Goal: Use online tool/utility: Utilize a website feature to perform a specific function

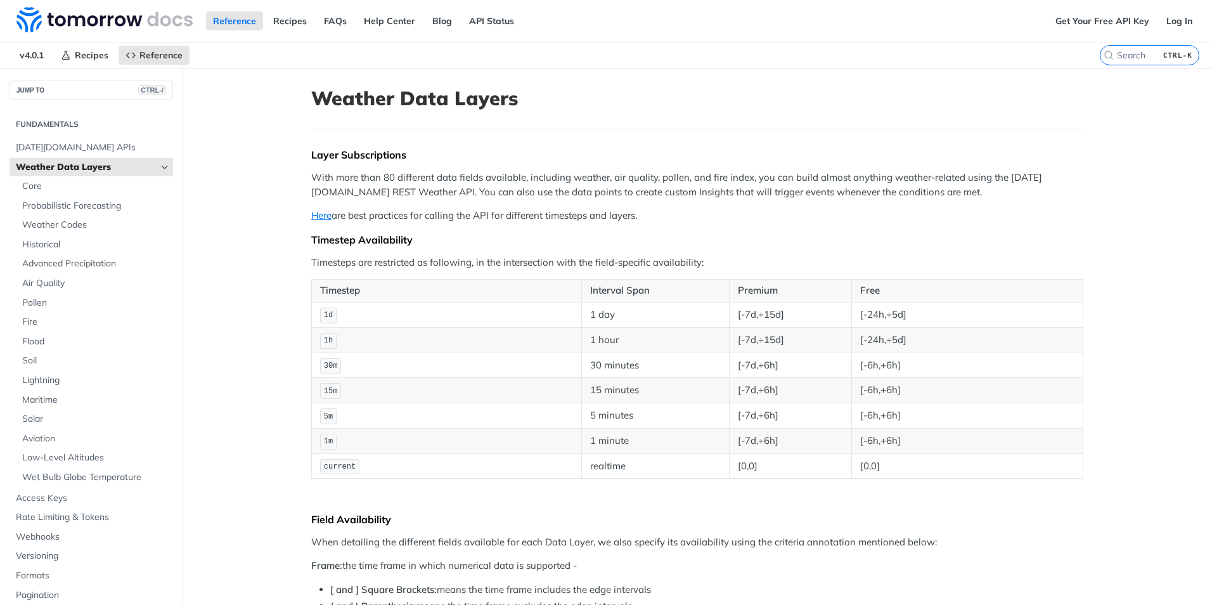
click at [330, 465] on span "current" at bounding box center [340, 466] width 32 height 9
drag, startPoint x: 330, startPoint y: 465, endPoint x: 413, endPoint y: 458, distance: 82.7
click at [413, 458] on td "current" at bounding box center [447, 465] width 270 height 25
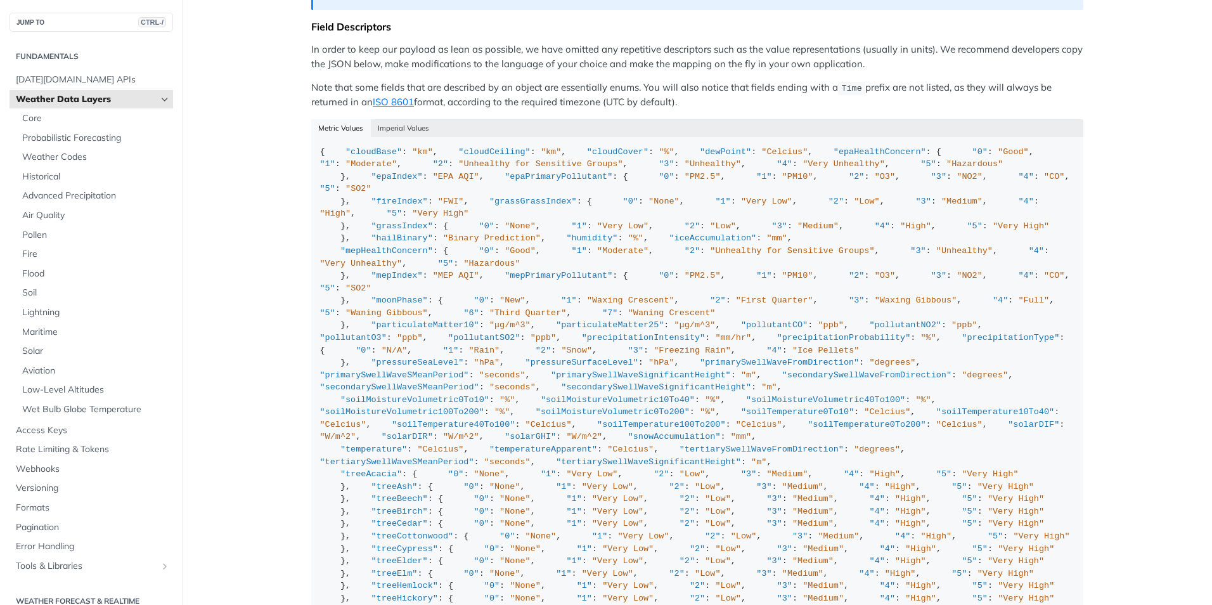
scroll to position [1205, 0]
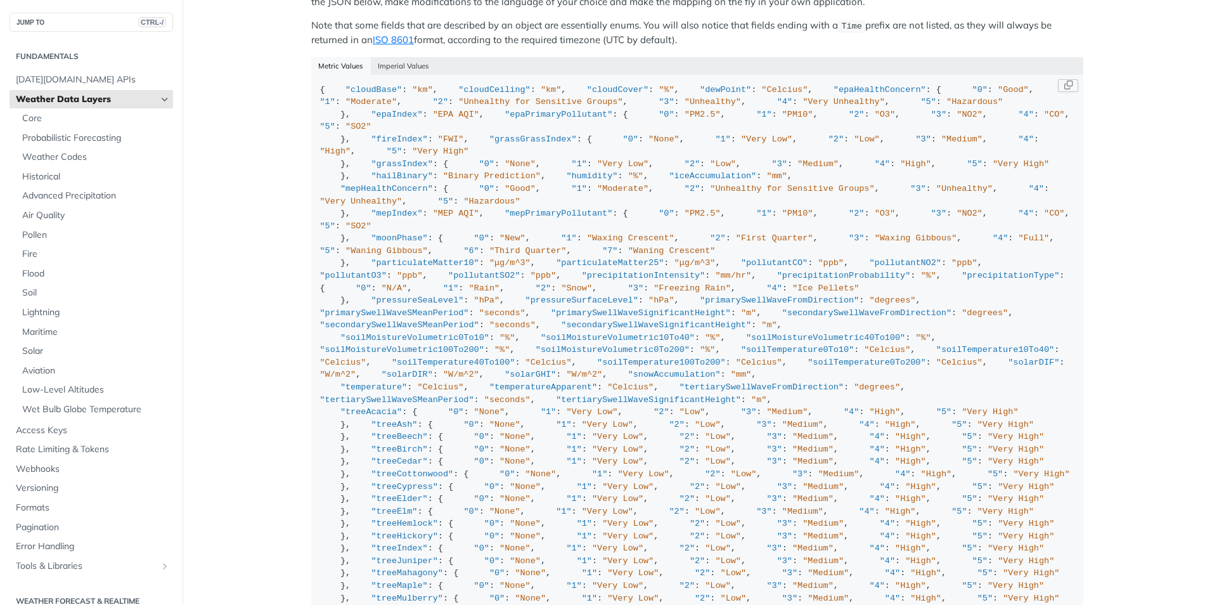
click at [834, 94] on span ""epaHealthConcern"" at bounding box center [880, 90] width 93 height 10
drag, startPoint x: 375, startPoint y: 141, endPoint x: 400, endPoint y: 253, distance: 115.1
click at [505, 119] on span ""epaPrimaryPollutant"" at bounding box center [559, 115] width 108 height 10
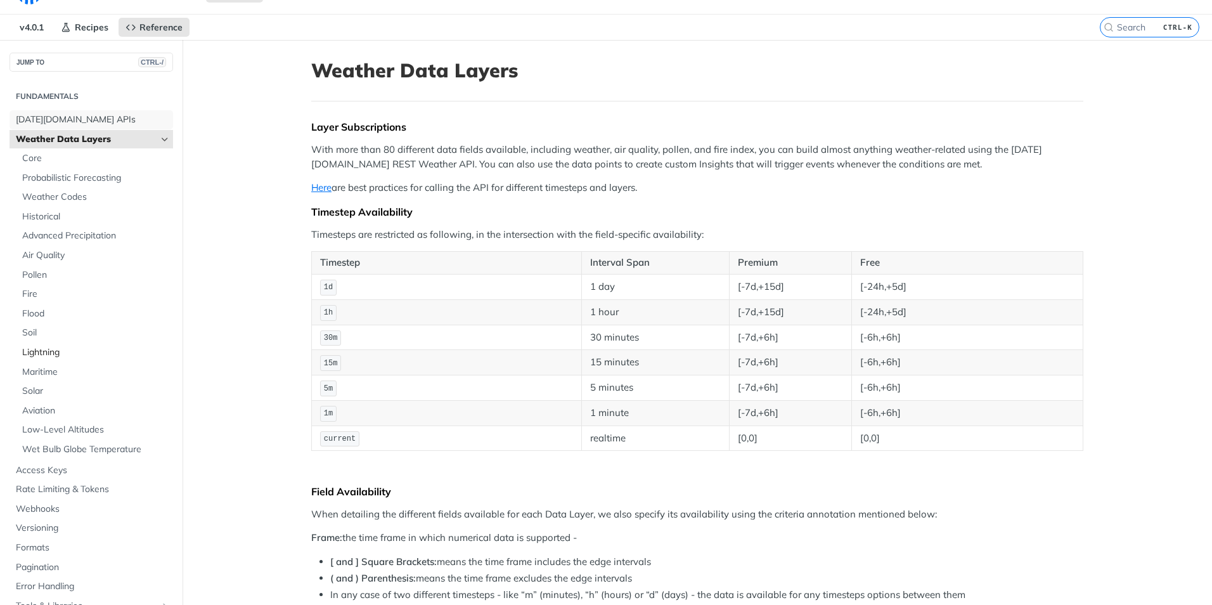
scroll to position [0, 0]
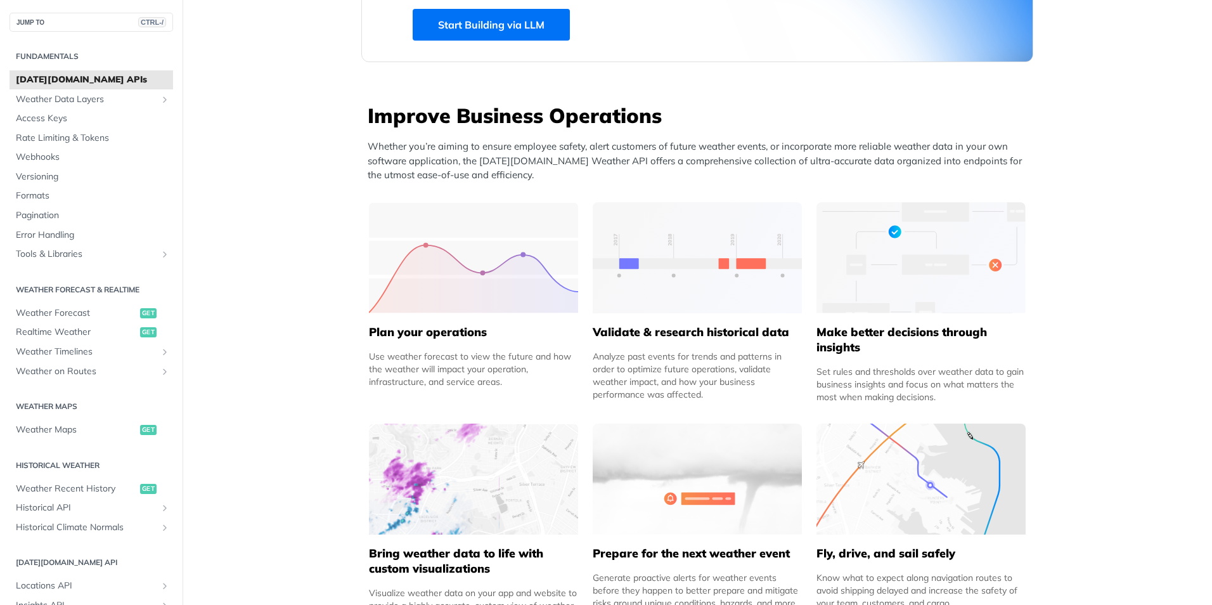
scroll to position [444, 0]
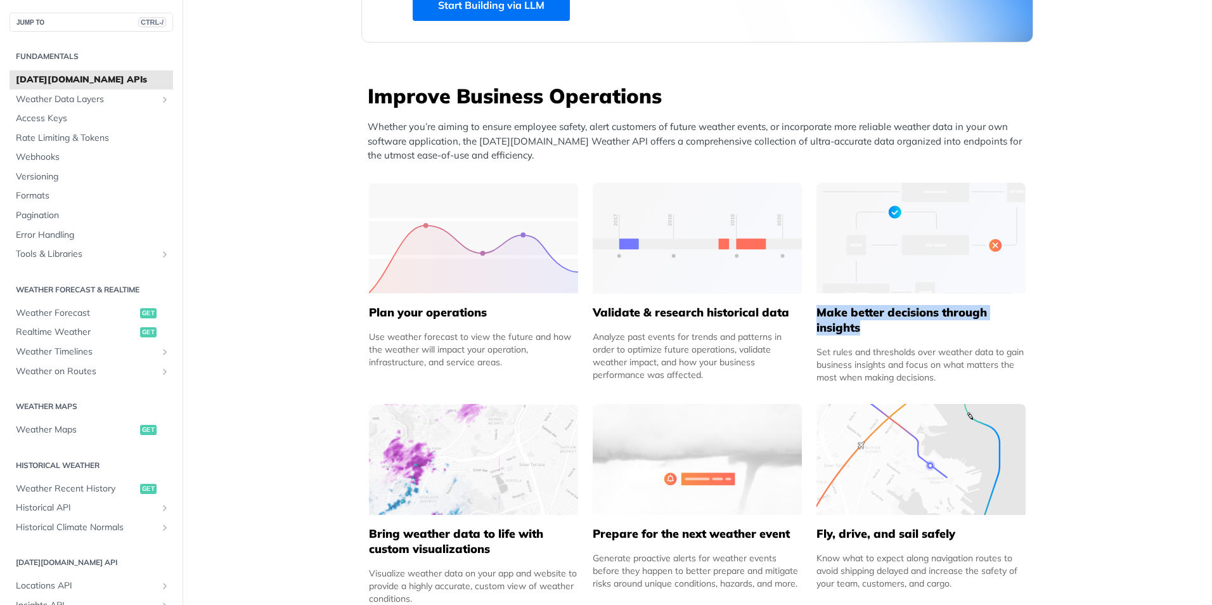
drag, startPoint x: 812, startPoint y: 311, endPoint x: 866, endPoint y: 332, distance: 58.1
click at [866, 332] on h5 "Make better decisions through insights" at bounding box center [921, 320] width 209 height 30
drag, startPoint x: 866, startPoint y: 332, endPoint x: 877, endPoint y: 335, distance: 11.2
click at [877, 335] on div "Make better decisions through insights Set rules and thresholds over weather da…" at bounding box center [921, 339] width 209 height 90
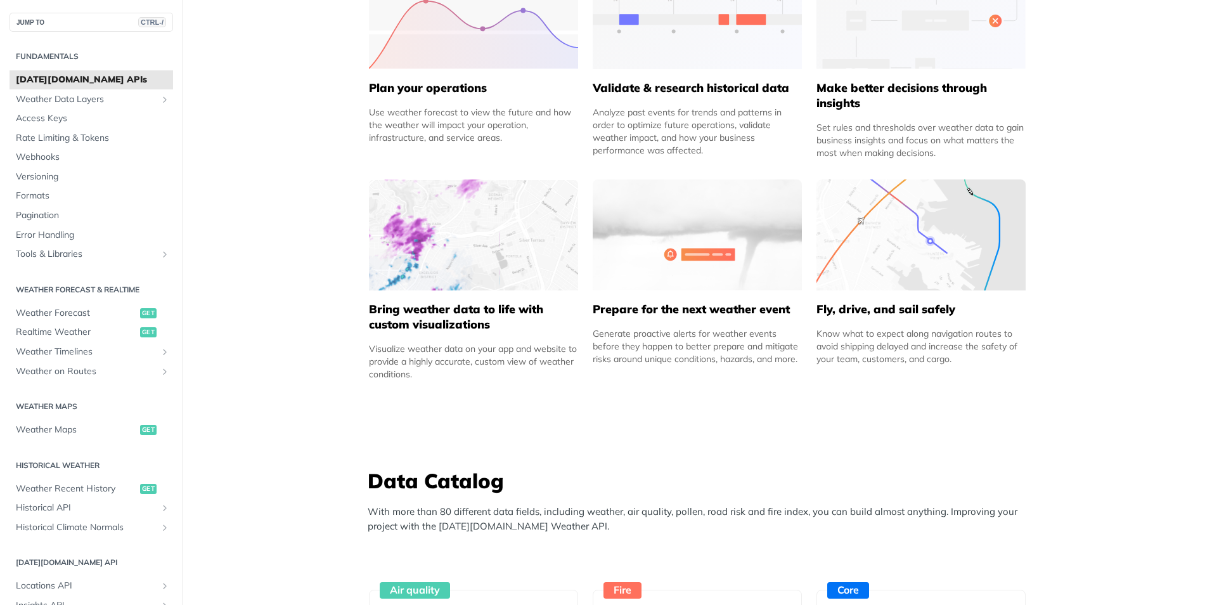
scroll to position [698, 0]
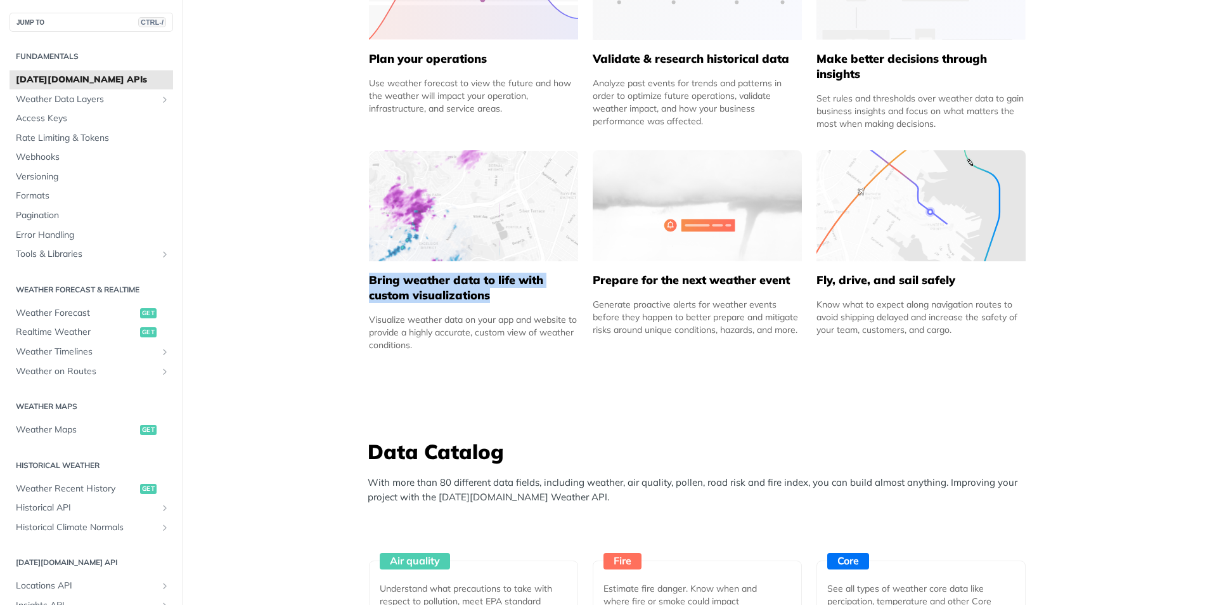
drag, startPoint x: 360, startPoint y: 277, endPoint x: 498, endPoint y: 294, distance: 139.9
click at [498, 294] on div "Improve Business Operations Whether you’re aiming to ensure employee safety, al…" at bounding box center [697, 94] width 672 height 533
drag, startPoint x: 498, startPoint y: 294, endPoint x: 549, endPoint y: 389, distance: 108.1
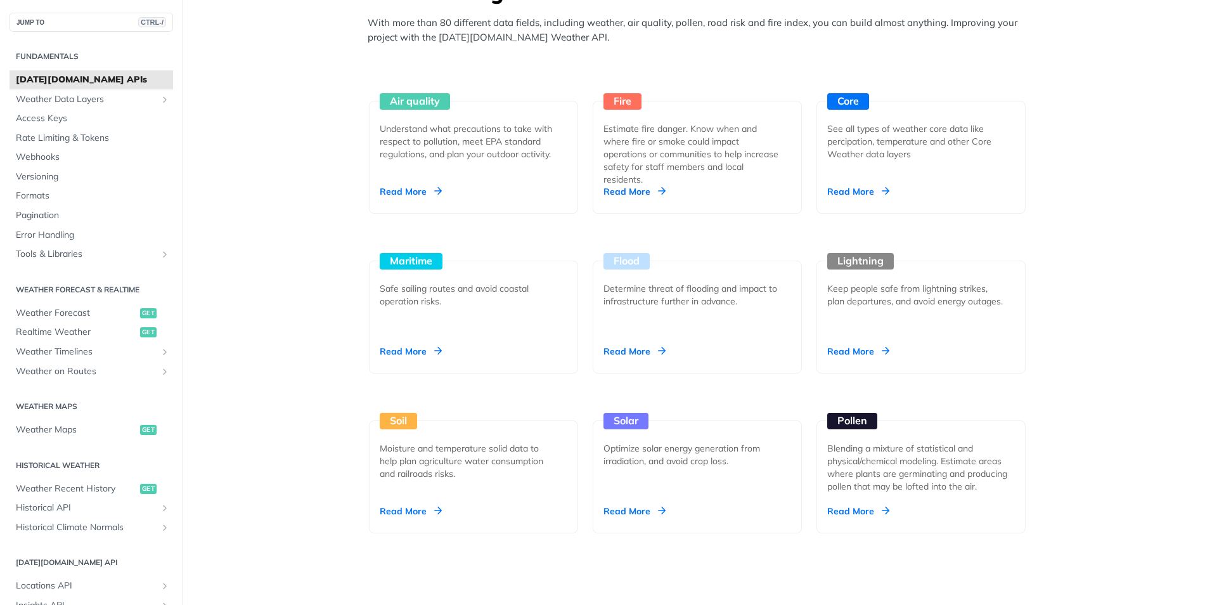
scroll to position [1141, 0]
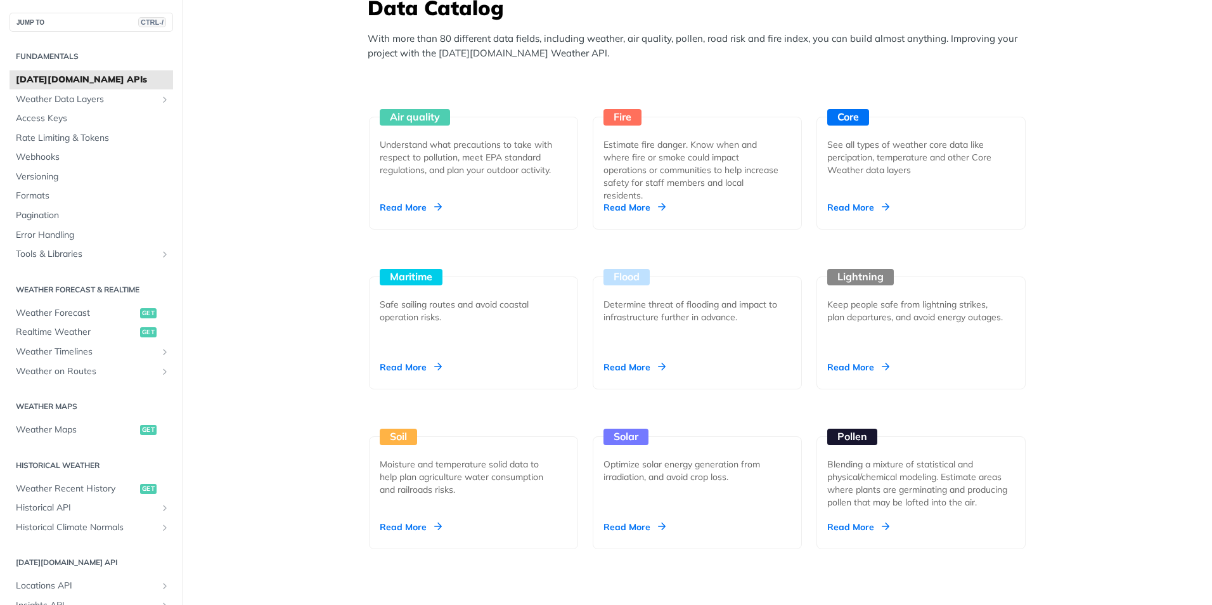
click at [1080, 216] on div "Unlock Space Data Through Next-Generation Premium Features Learn More Integrate…" at bounding box center [698, 584] width 812 height 3316
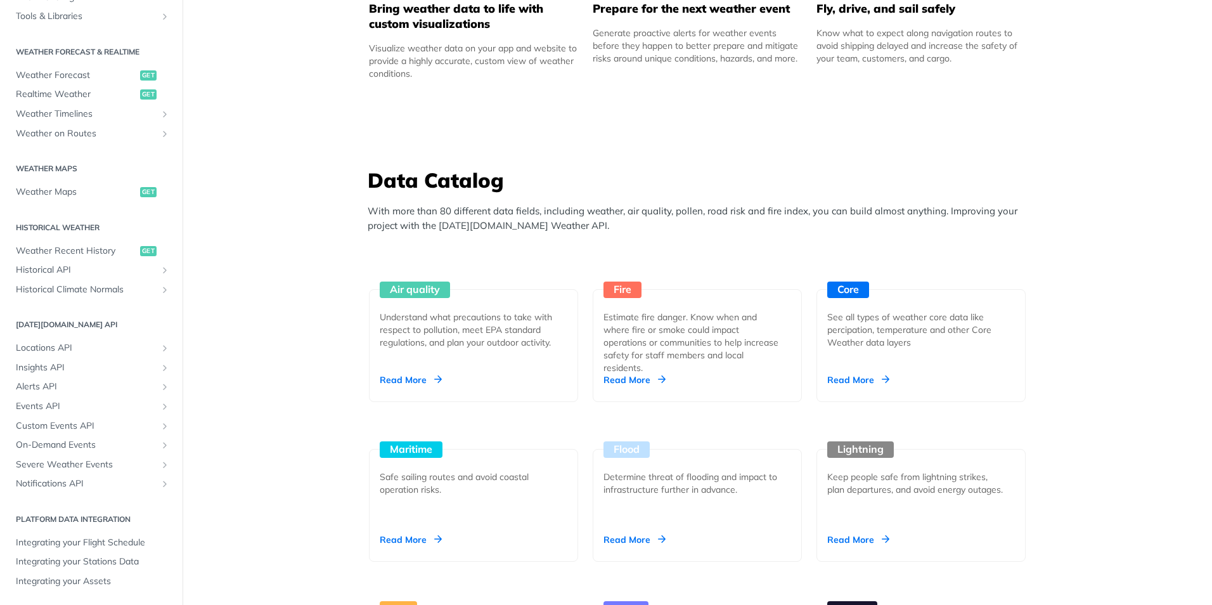
scroll to position [1015, 0]
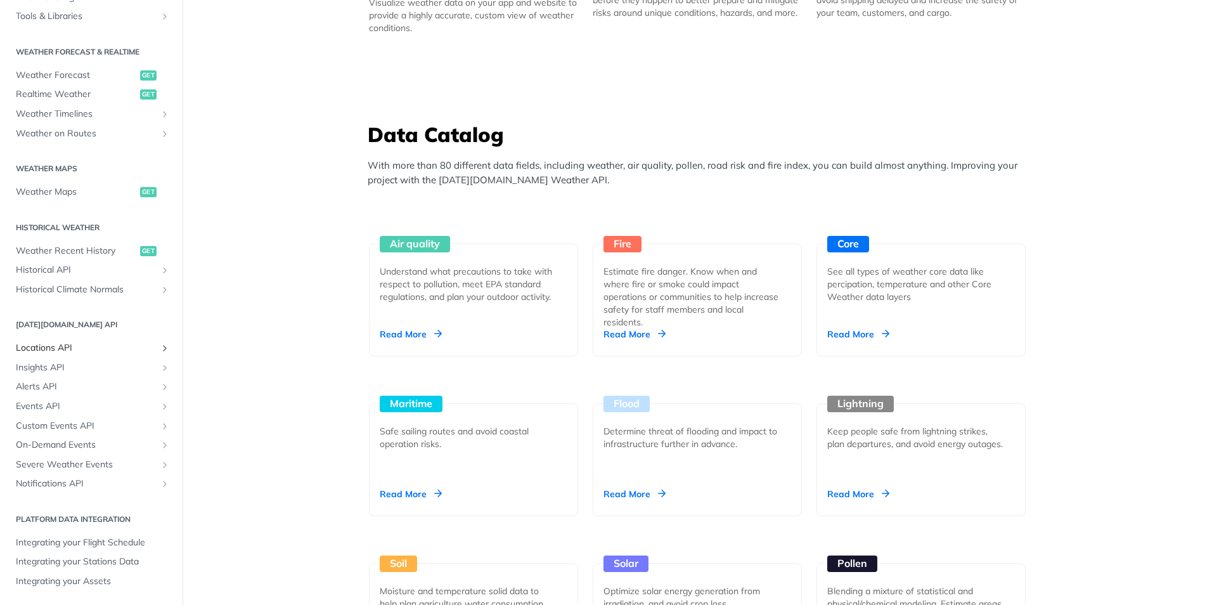
click at [160, 346] on icon "Show subpages for Locations API" at bounding box center [165, 348] width 10 height 10
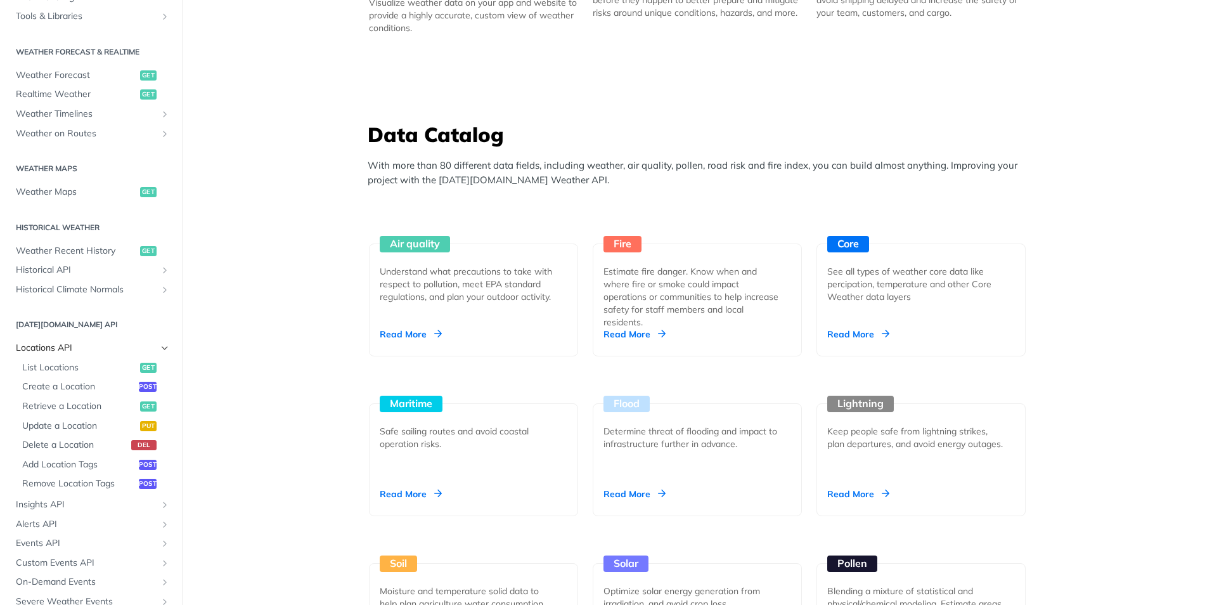
click at [160, 349] on icon "Hide subpages for Locations API" at bounding box center [165, 348] width 10 height 10
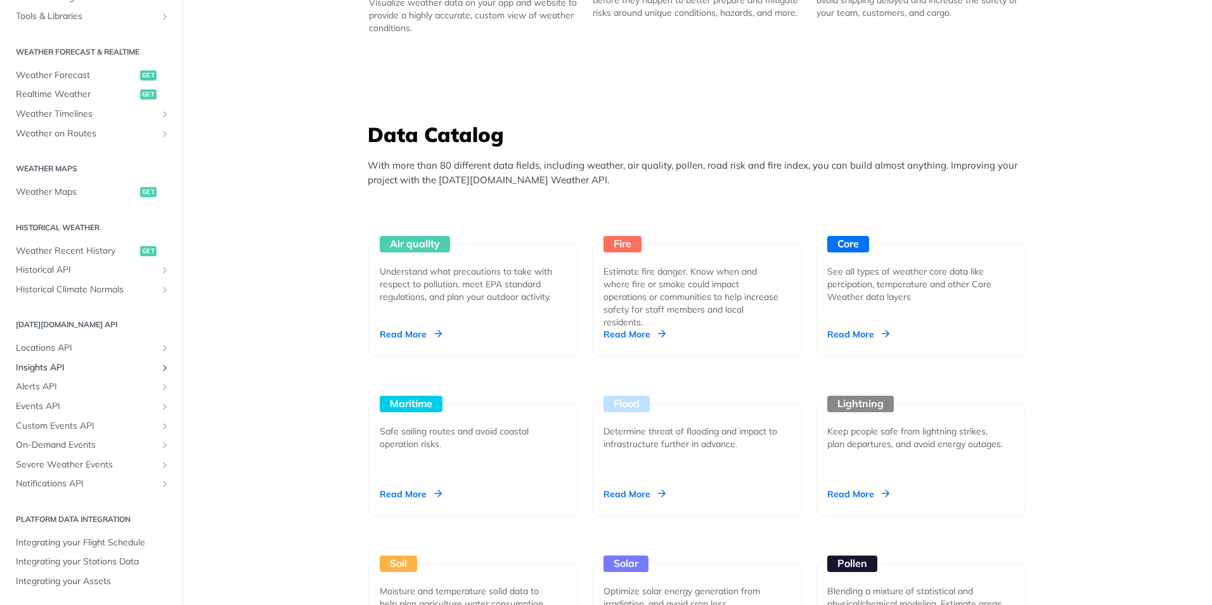
click at [160, 363] on icon "Show subpages for Insights API" at bounding box center [165, 368] width 10 height 10
click at [160, 366] on icon "Hide subpages for Insights API" at bounding box center [165, 368] width 10 height 10
click at [160, 386] on icon "Show subpages for Alerts API" at bounding box center [165, 387] width 10 height 10
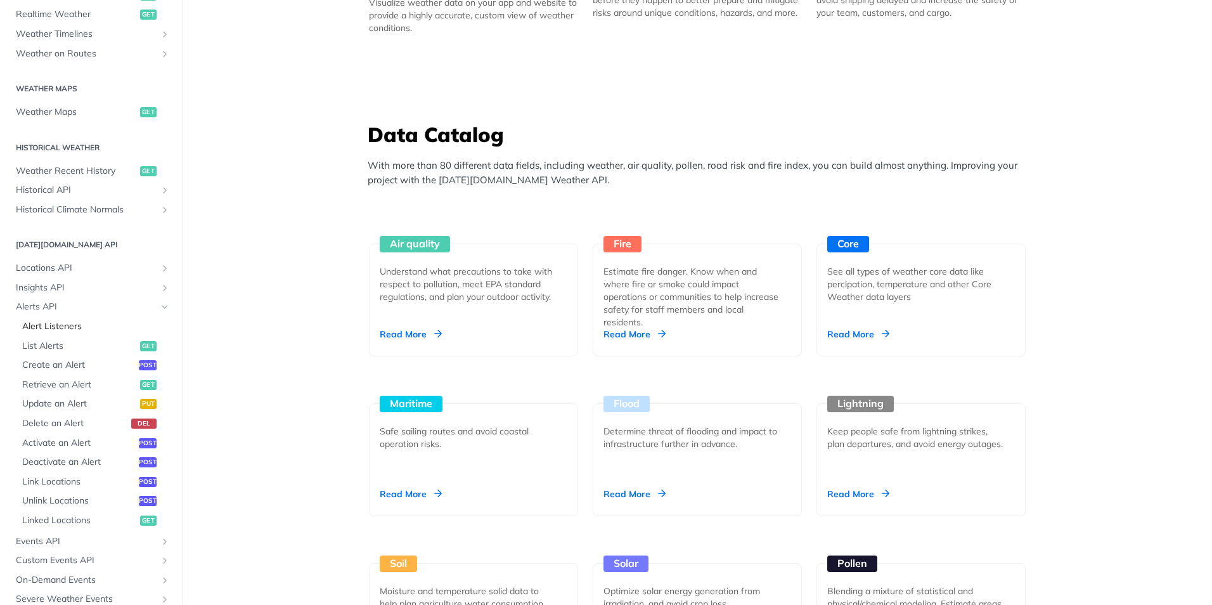
scroll to position [365, 0]
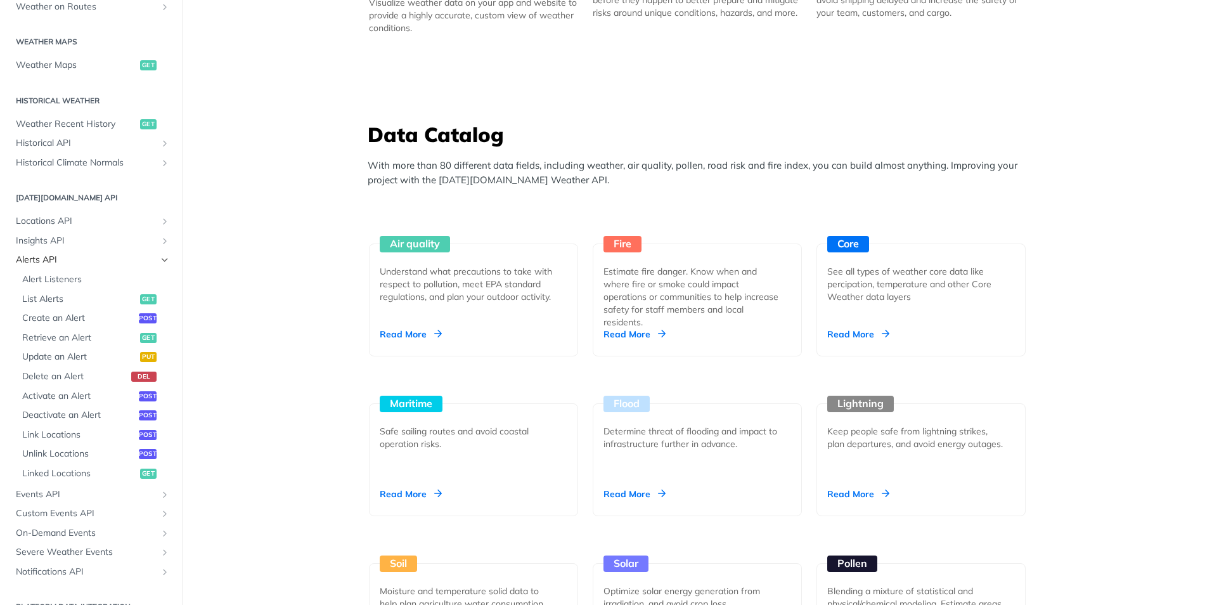
click at [160, 263] on icon "Hide subpages for Alerts API" at bounding box center [165, 260] width 10 height 10
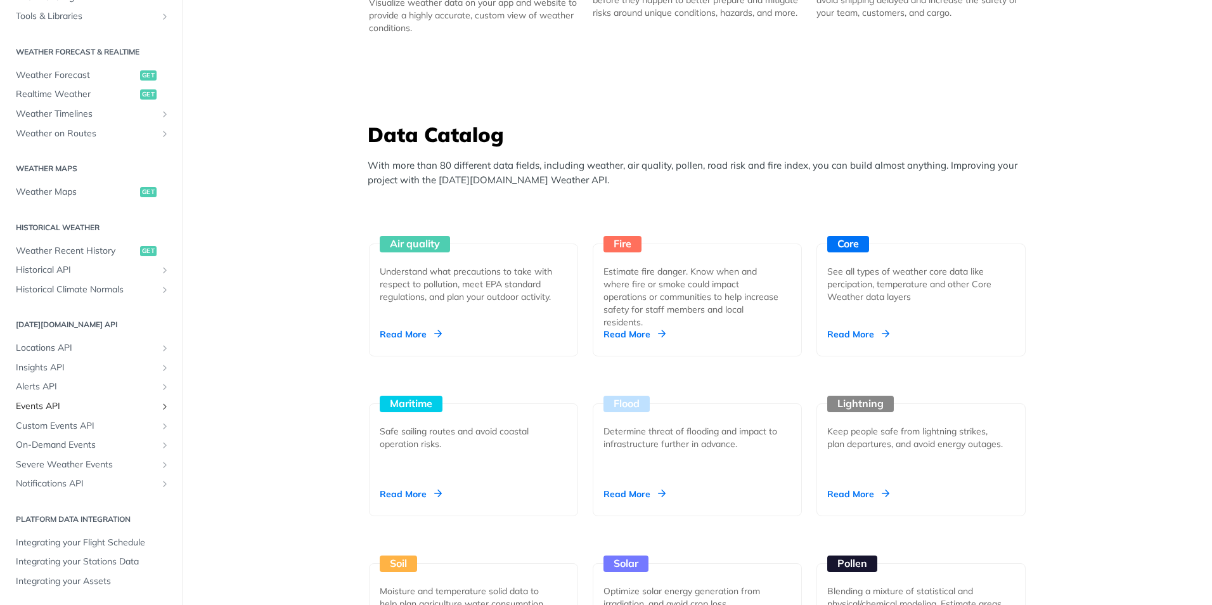
click at [160, 404] on icon "Show subpages for Events API" at bounding box center [165, 406] width 10 height 10
click at [160, 404] on icon "Hide subpages for Events API" at bounding box center [165, 406] width 10 height 10
click at [160, 426] on icon "Show subpages for Custom Events API" at bounding box center [165, 426] width 10 height 10
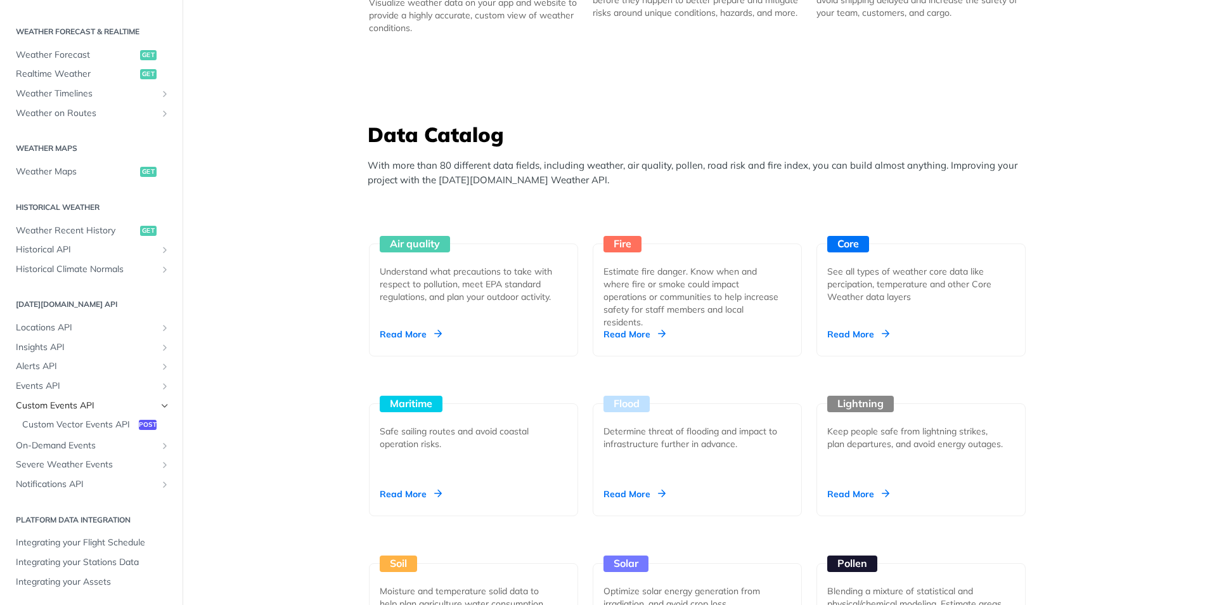
click at [160, 401] on icon "Hide subpages for Custom Events API" at bounding box center [165, 406] width 10 height 10
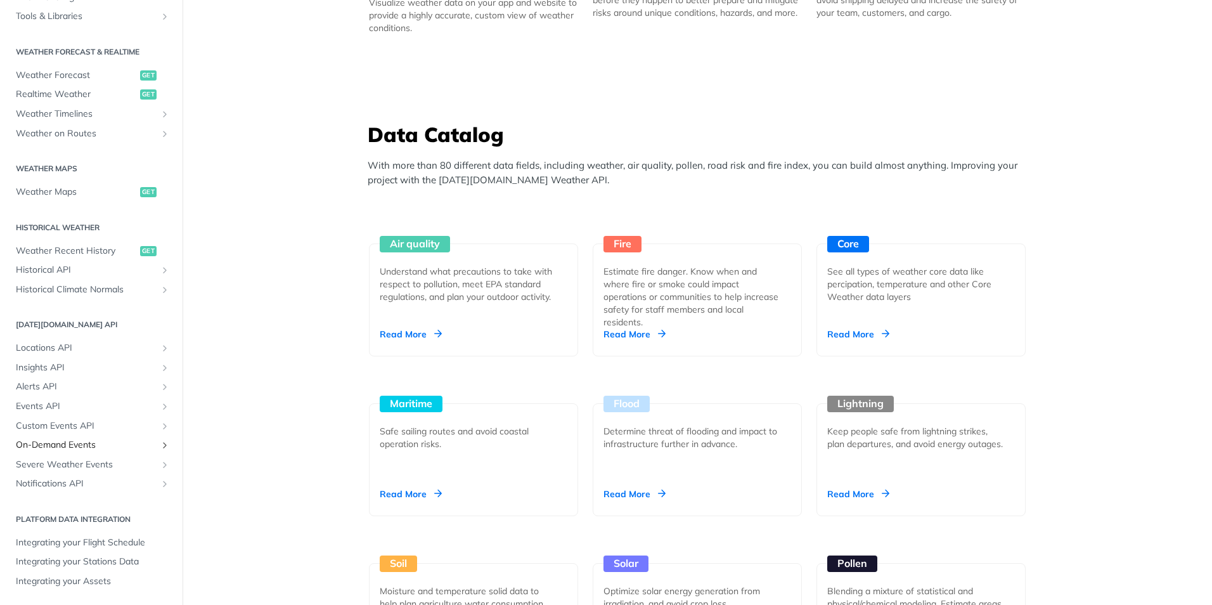
click at [160, 445] on icon "Show subpages for On-Demand Events" at bounding box center [165, 445] width 10 height 10
click at [160, 443] on icon "Hide subpages for On-Demand Events" at bounding box center [165, 445] width 10 height 10
click at [160, 466] on icon "Show subpages for Severe Weather Events" at bounding box center [165, 465] width 10 height 10
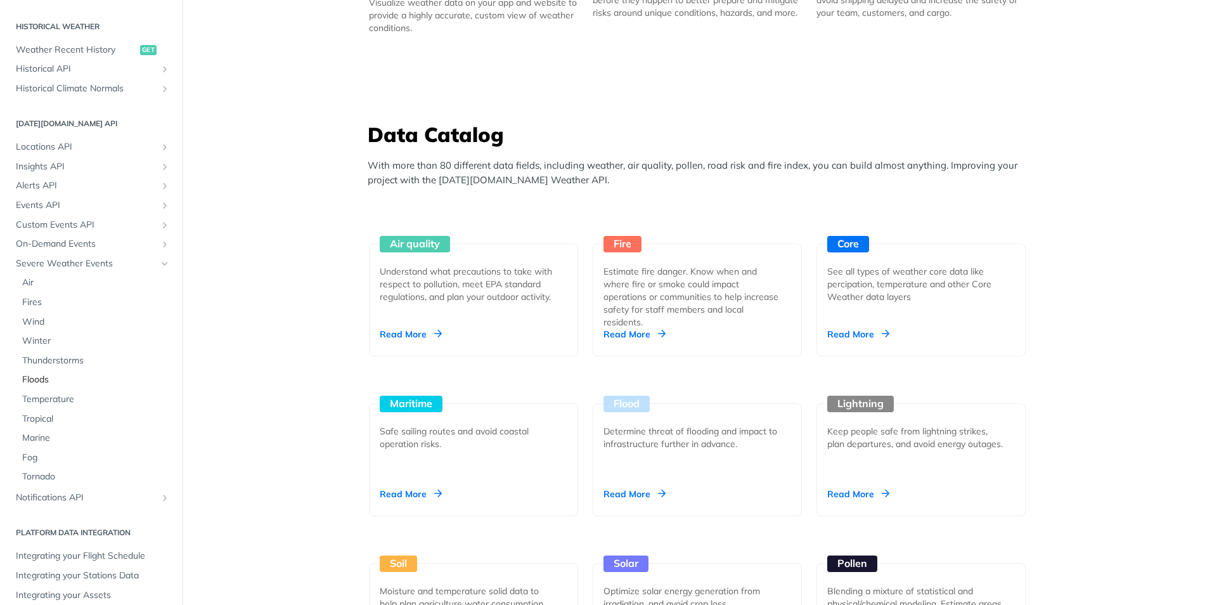
scroll to position [452, 0]
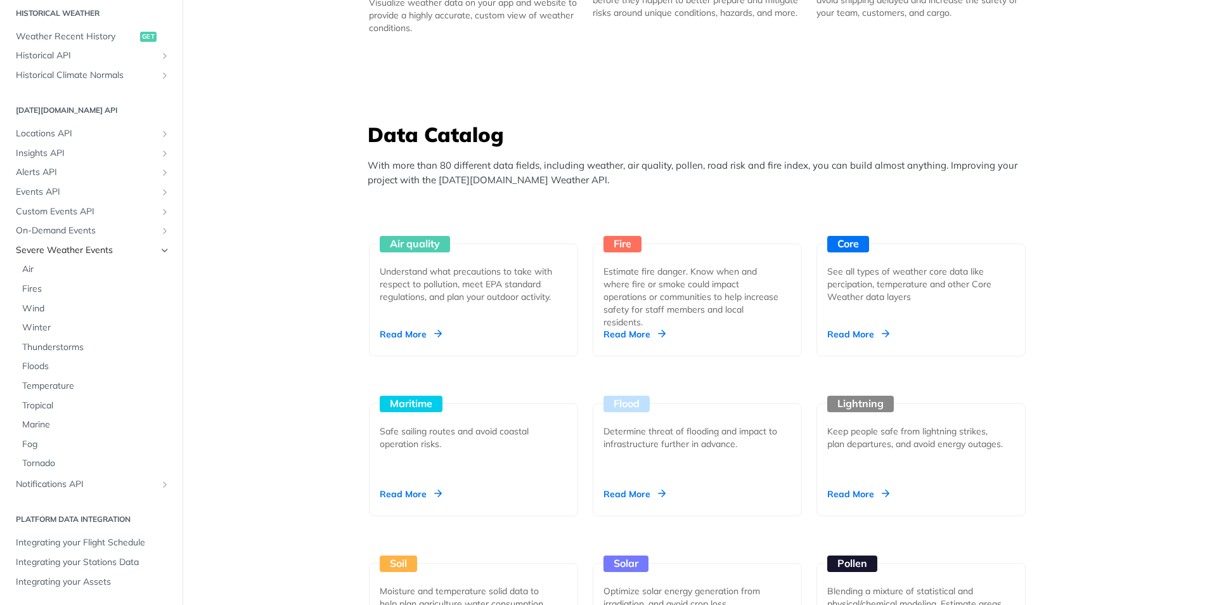
click at [160, 250] on icon "Hide subpages for Severe Weather Events" at bounding box center [165, 250] width 10 height 10
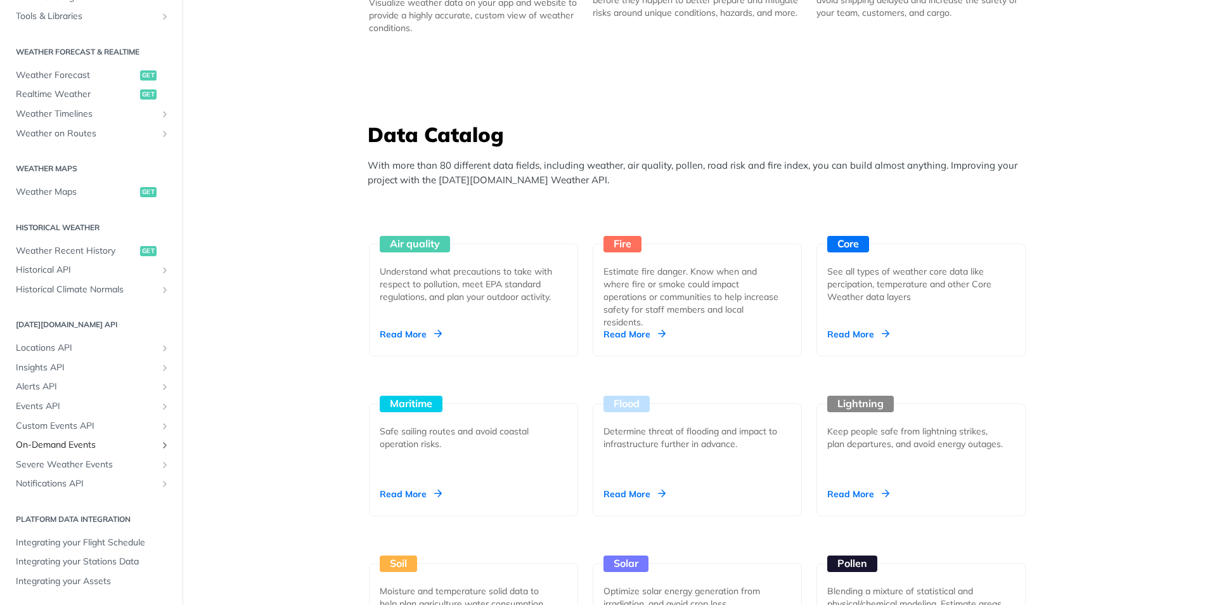
click at [160, 449] on icon "Show subpages for On-Demand Events" at bounding box center [165, 445] width 10 height 10
click at [160, 447] on icon "Hide subpages for On-Demand Events" at bounding box center [165, 445] width 10 height 10
click at [160, 486] on icon "Show subpages for Notifications API" at bounding box center [165, 484] width 10 height 10
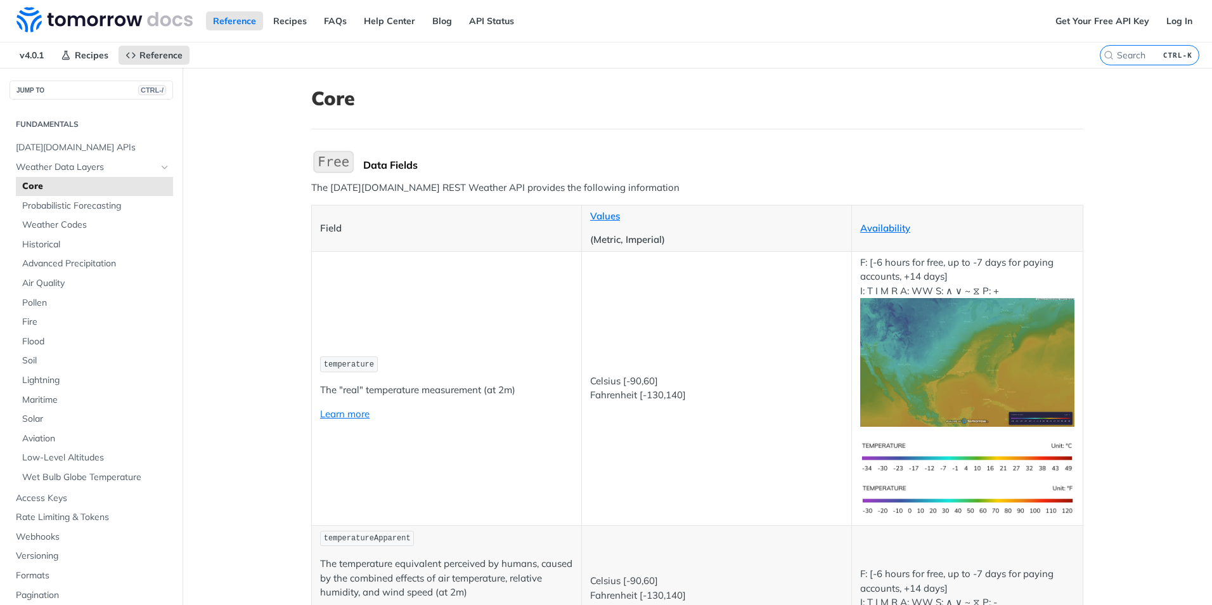
click at [333, 167] on img "Expand image" at bounding box center [333, 161] width 44 height 27
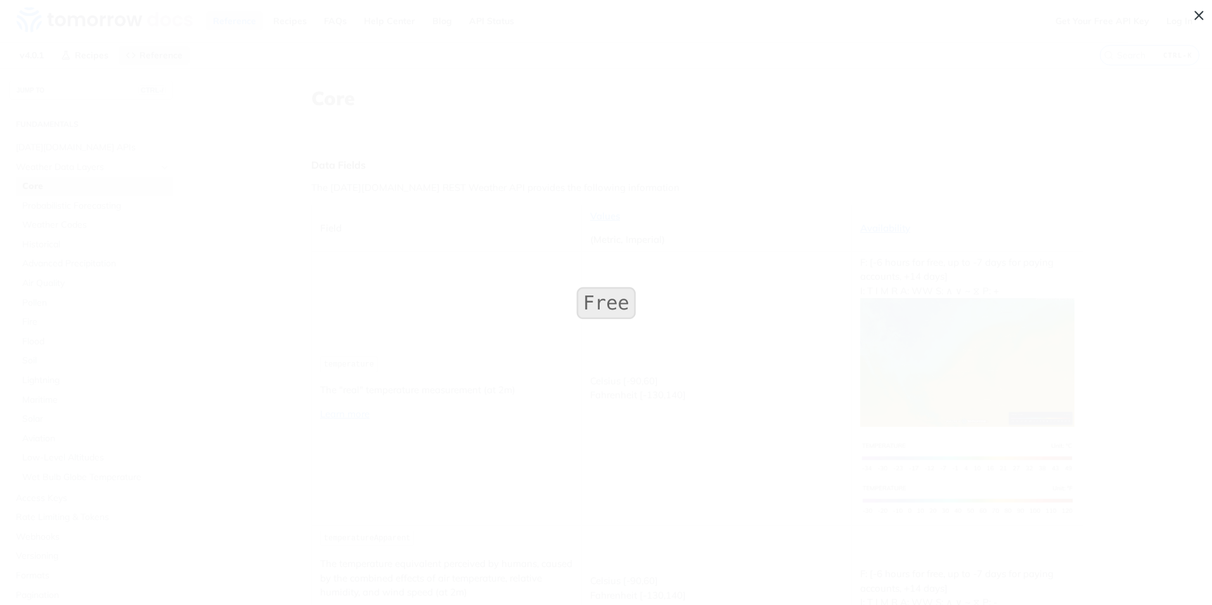
click at [635, 304] on img "Collapse image" at bounding box center [606, 302] width 65 height 39
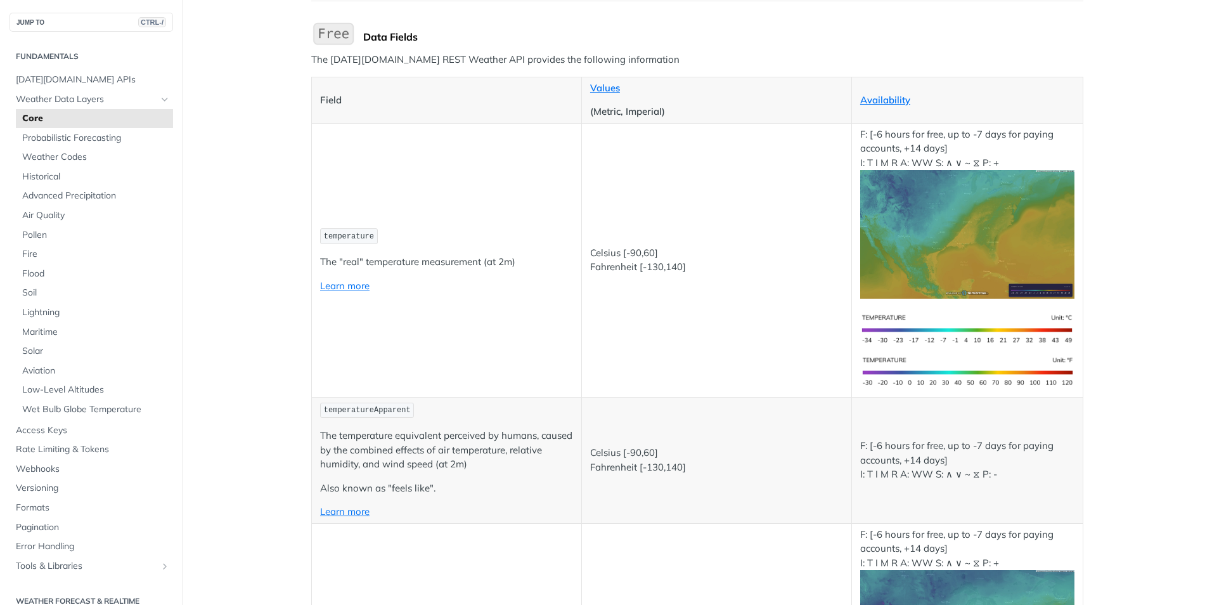
scroll to position [127, 0]
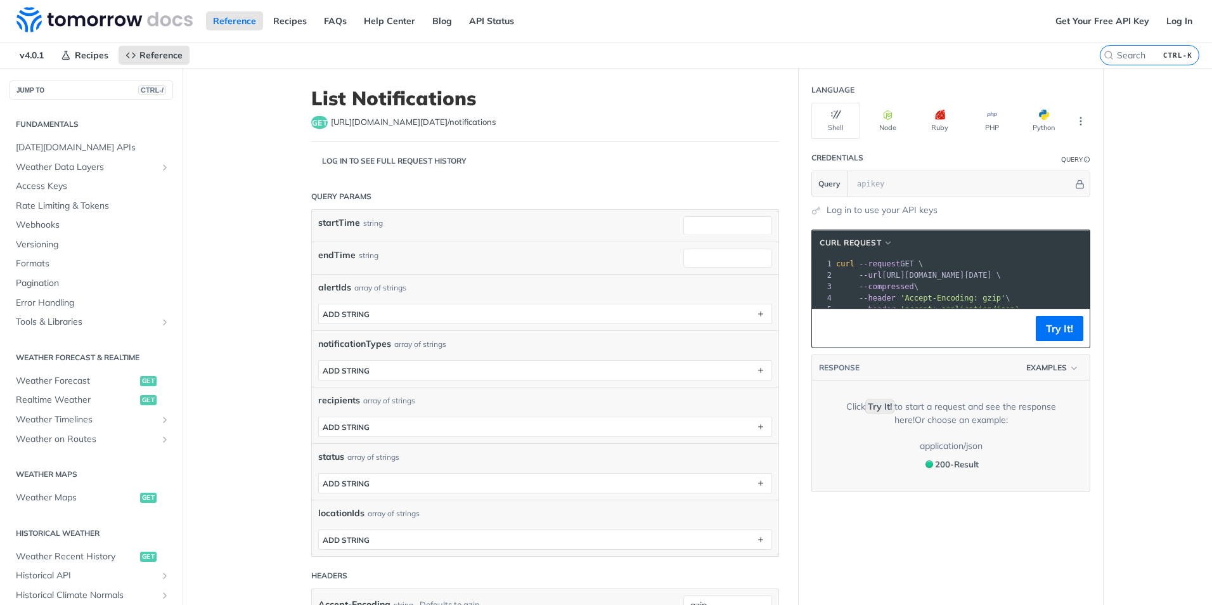
scroll to position [238, 0]
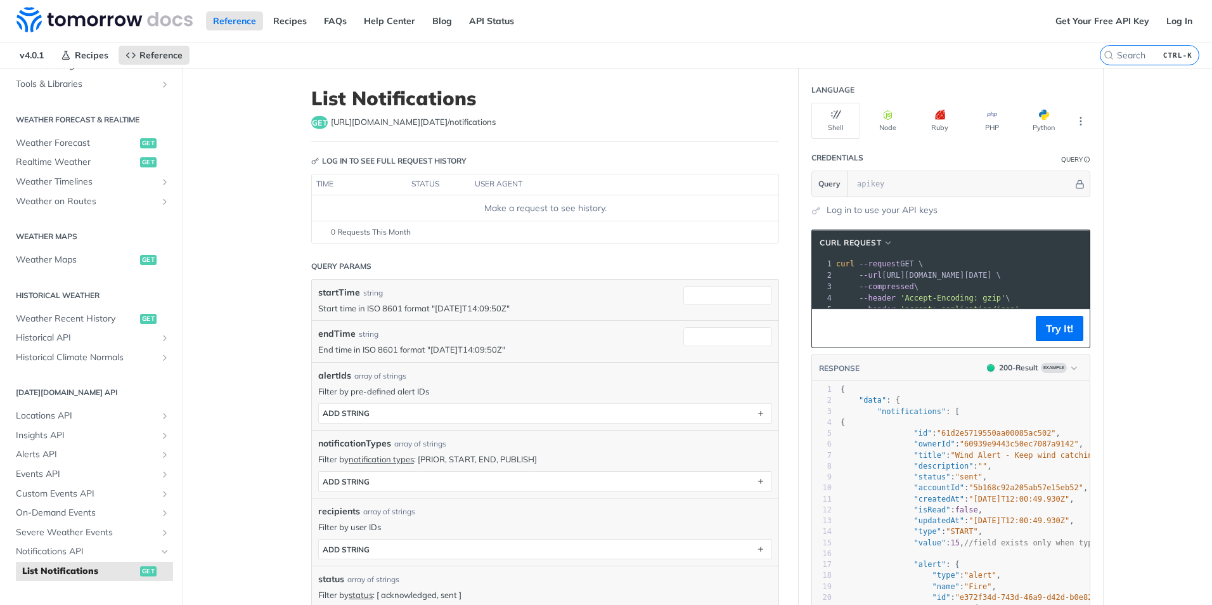
click at [545, 205] on div "Make a request to see history." at bounding box center [545, 208] width 457 height 13
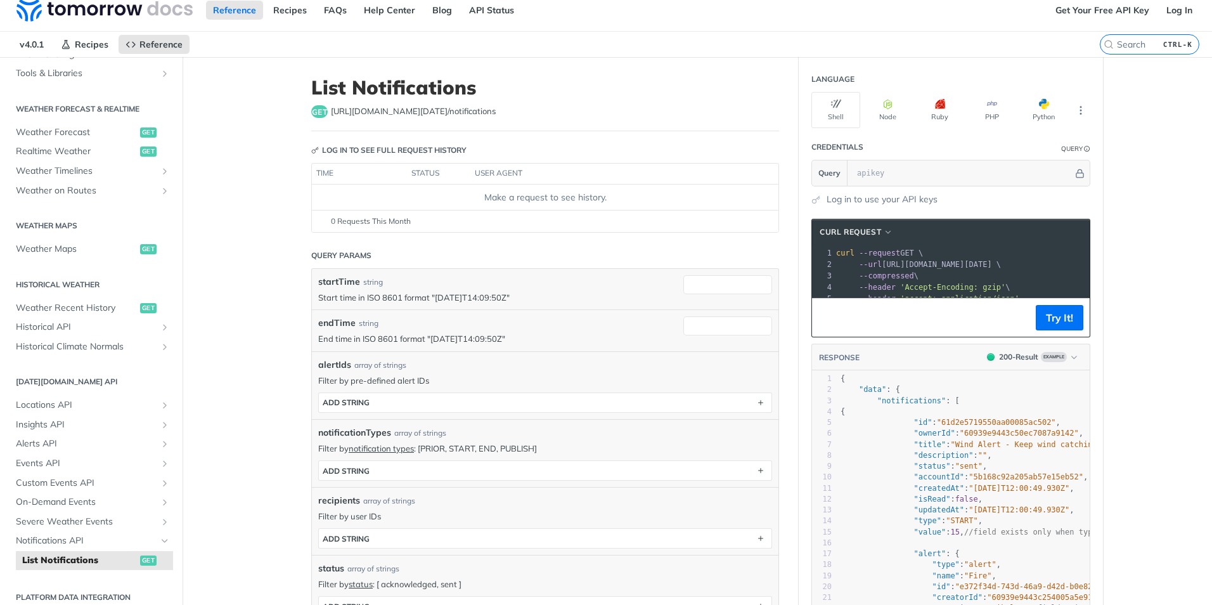
scroll to position [0, 0]
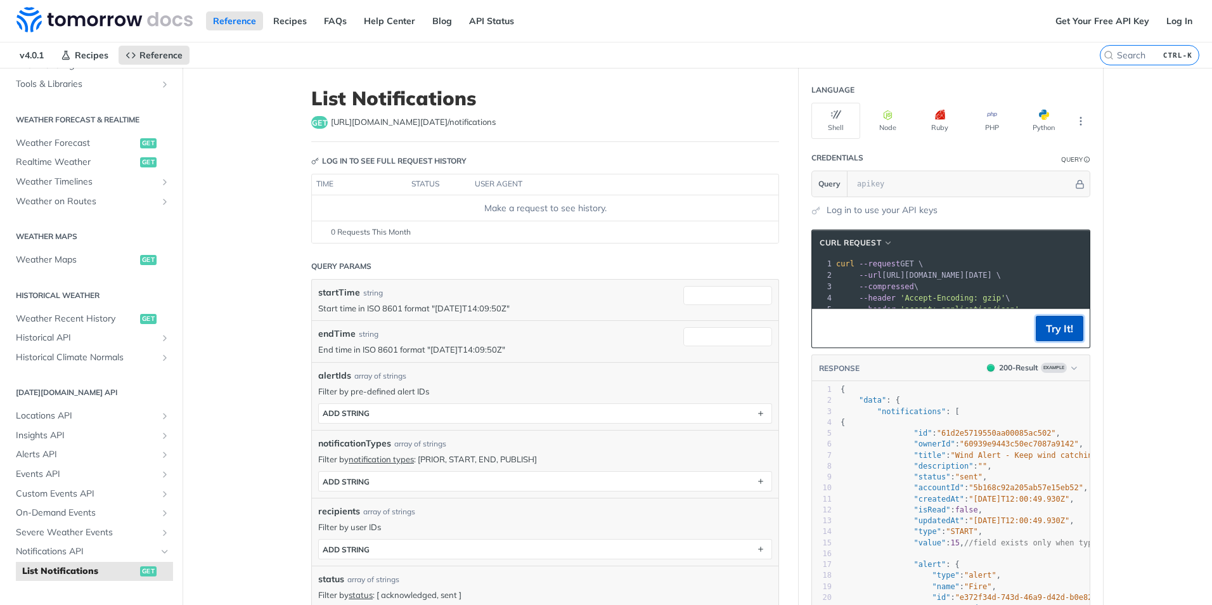
click at [1063, 337] on button "Try It!" at bounding box center [1060, 328] width 48 height 25
click at [895, 183] on input "text" at bounding box center [962, 183] width 223 height 25
click at [1121, 162] on main "JUMP TO CTRL-/ Fundamentals Tomorrow.io APIs Weather Data Layers Core Probabili…" at bounding box center [606, 587] width 1212 height 1038
click at [879, 120] on button "Node" at bounding box center [888, 121] width 49 height 36
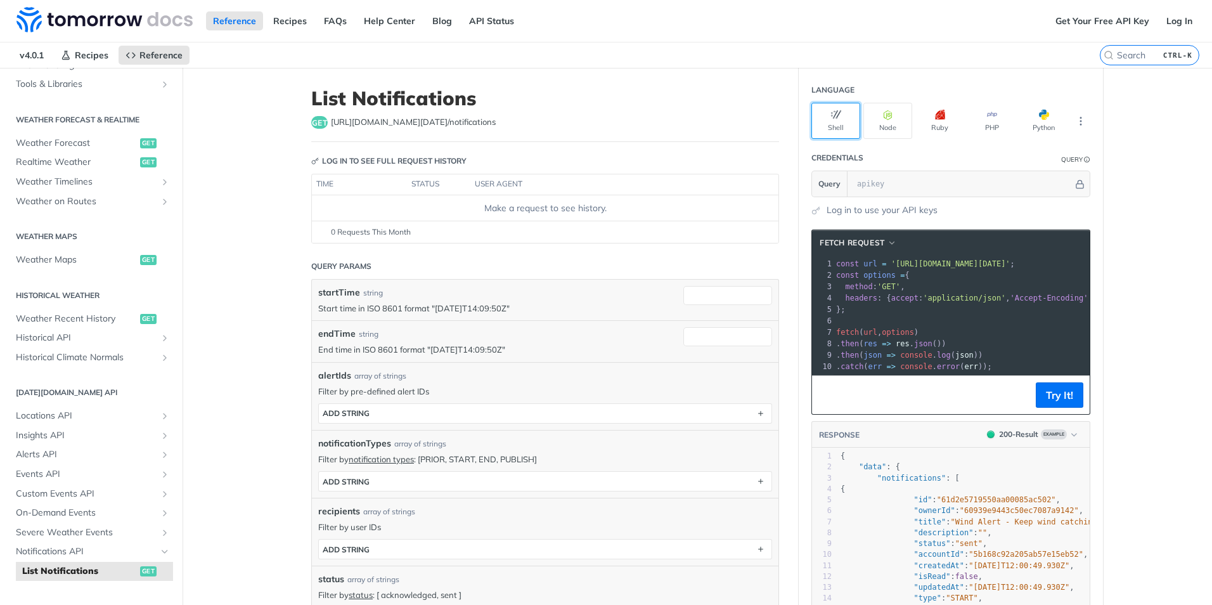
click at [833, 112] on icon "button" at bounding box center [836, 115] width 10 height 10
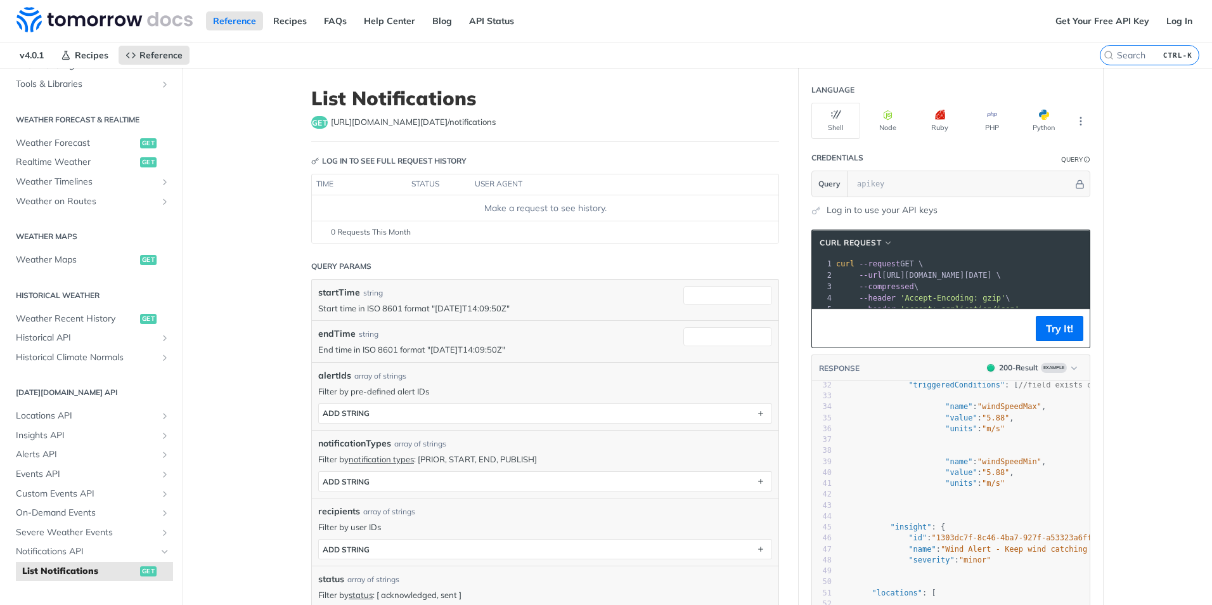
click at [866, 211] on link "Log in to use your API keys" at bounding box center [882, 210] width 111 height 13
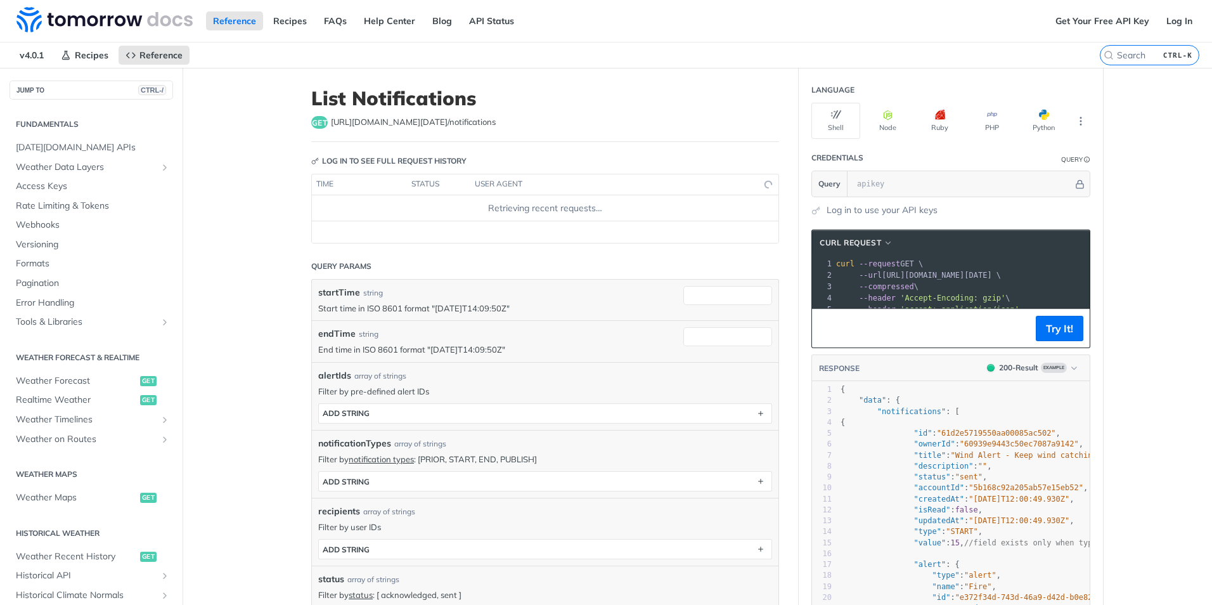
scroll to position [238, 0]
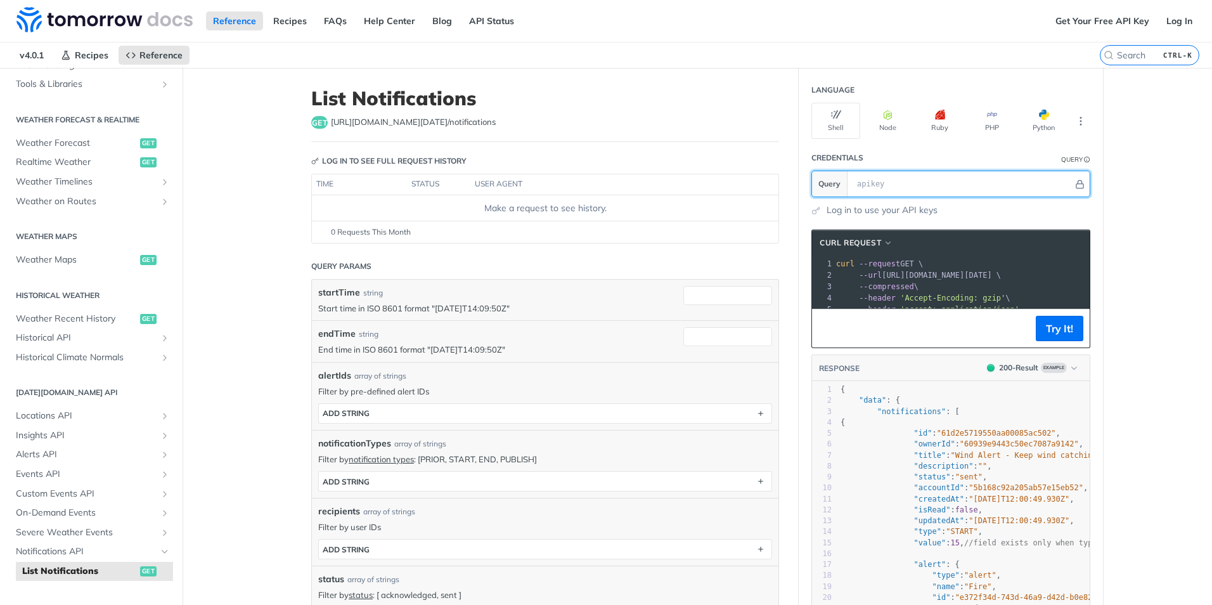
click at [885, 183] on input "text" at bounding box center [962, 183] width 223 height 25
paste input "DwxpiGMAduBi1YmLfnOIbgSfl8OWlHAJ"
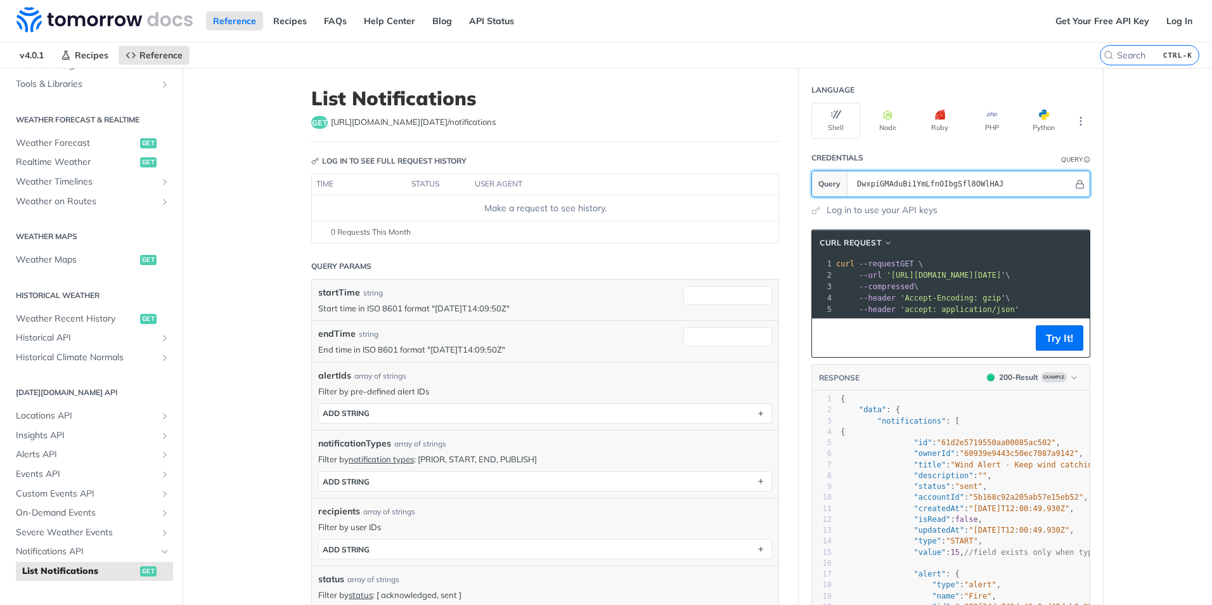
type input "DwxpiGMAduBi1YmLfnOIbgSfl8OWlHAJ"
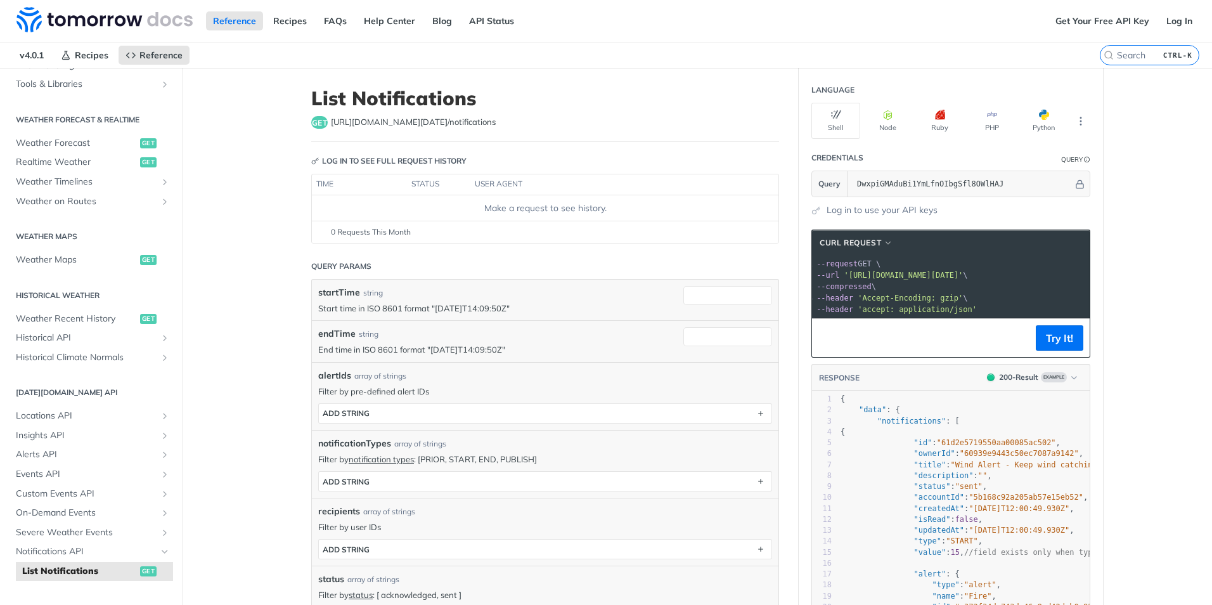
scroll to position [0, 13]
click at [1048, 348] on button "Try It!" at bounding box center [1060, 337] width 48 height 25
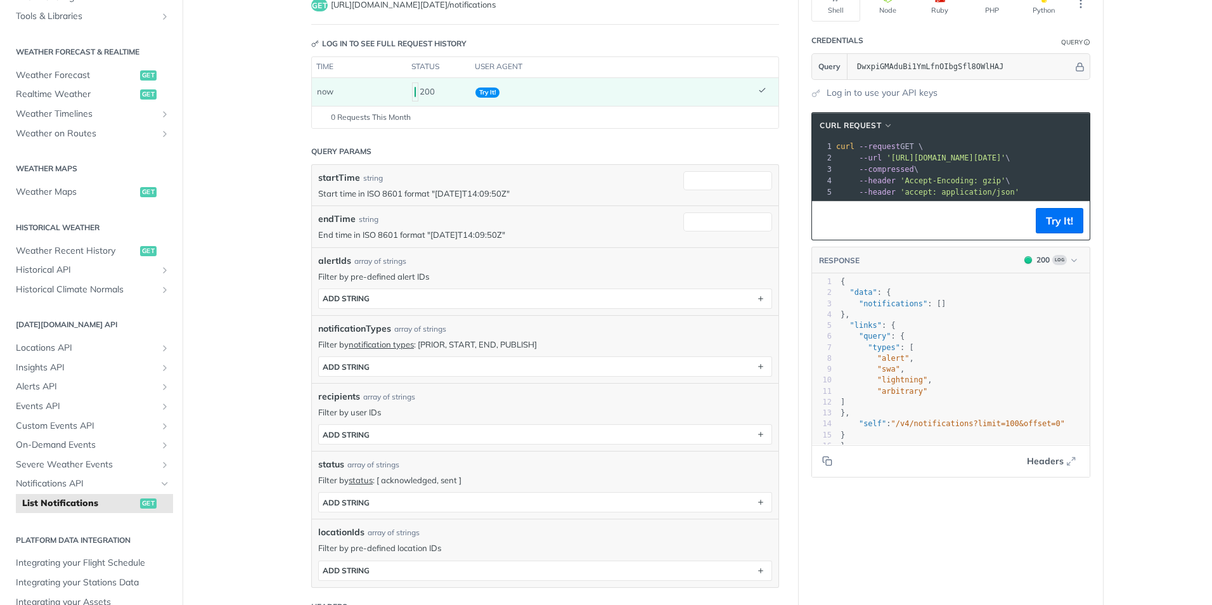
scroll to position [190, 0]
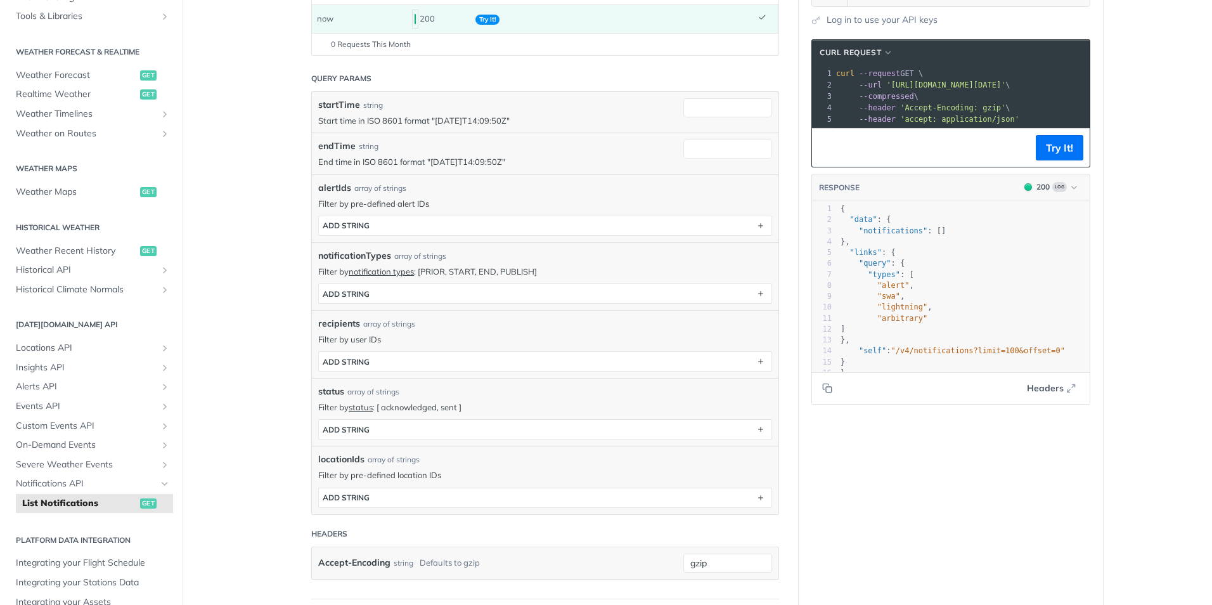
type textarea "ations": []"
drag, startPoint x: 886, startPoint y: 241, endPoint x: 957, endPoint y: 245, distance: 71.2
click at [957, 245] on div "1 { 2 "data" : { 3 "notifications" : [] 4 }, 5 "links" : { 6 "query" : { 7 "typ…" at bounding box center [968, 291] width 261 height 175
click at [958, 291] on pre ""alert" ," at bounding box center [968, 285] width 261 height 11
click at [887, 311] on span ""lightning"" at bounding box center [903, 306] width 50 height 9
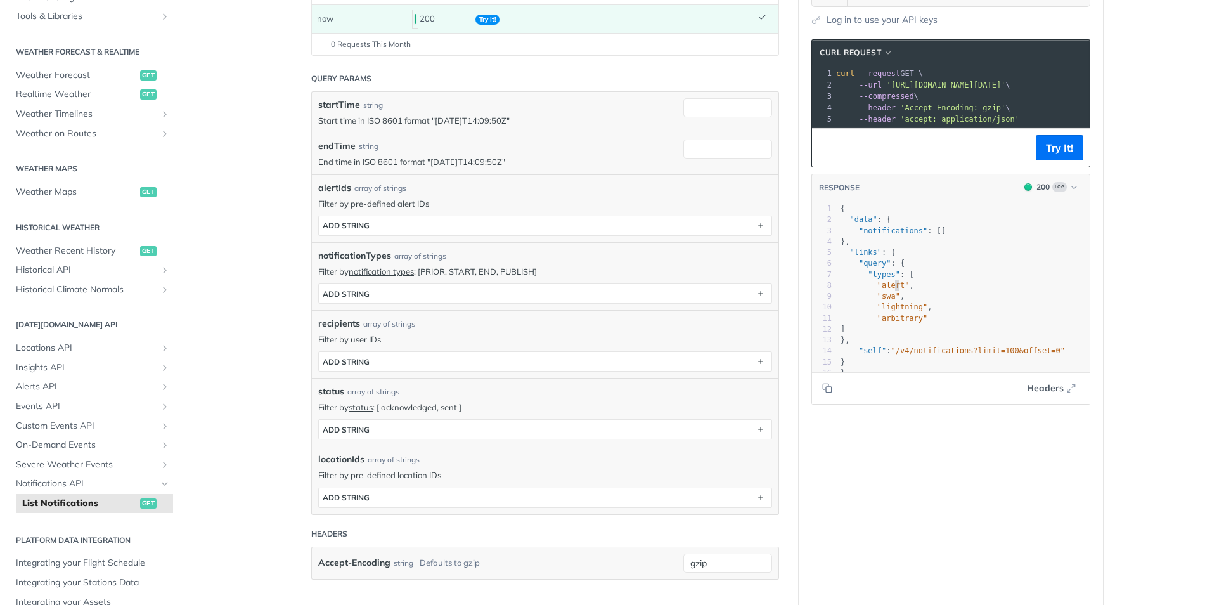
click at [889, 290] on span ""alert"" at bounding box center [894, 285] width 32 height 9
click at [878, 301] on span ""swa"" at bounding box center [889, 296] width 23 height 9
click at [892, 323] on span ""arbitrary"" at bounding box center [903, 318] width 50 height 9
click at [897, 311] on span ""lightning"" at bounding box center [903, 306] width 50 height 9
click at [909, 344] on pre "}," at bounding box center [968, 340] width 261 height 11
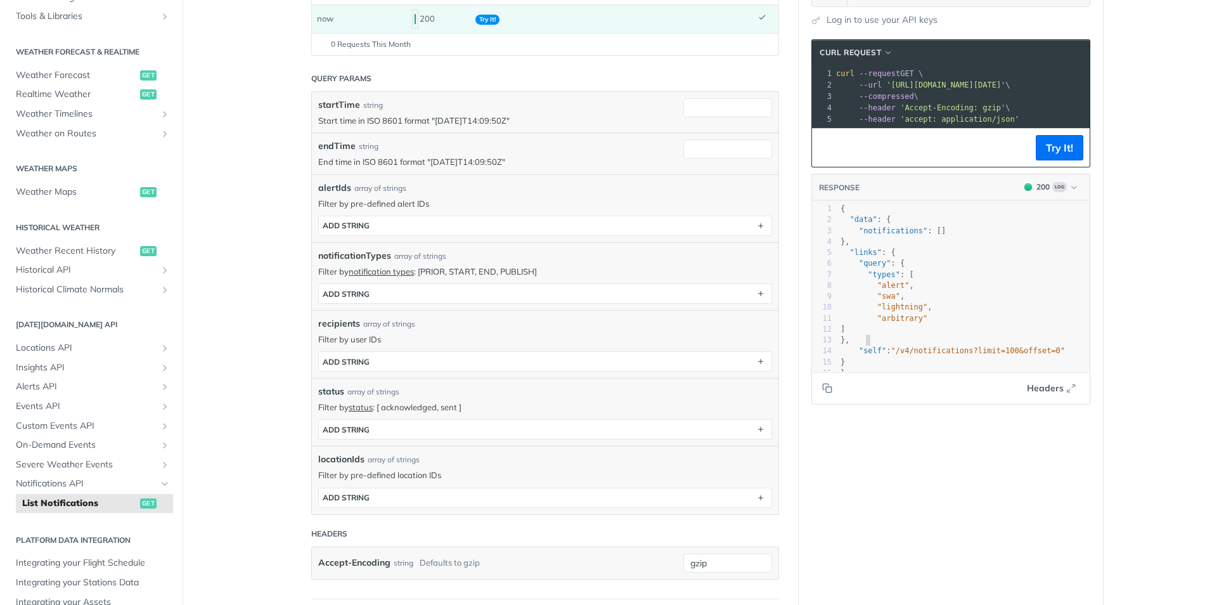
click at [905, 377] on pre "}" at bounding box center [968, 373] width 261 height 11
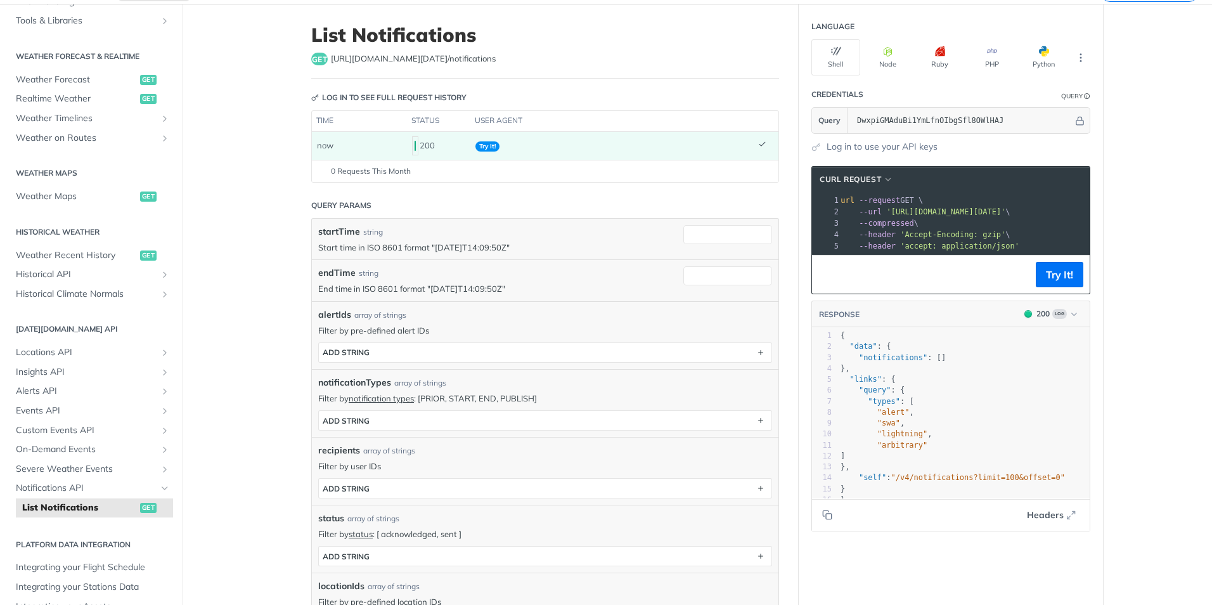
scroll to position [0, 51]
